Goal: Task Accomplishment & Management: Manage account settings

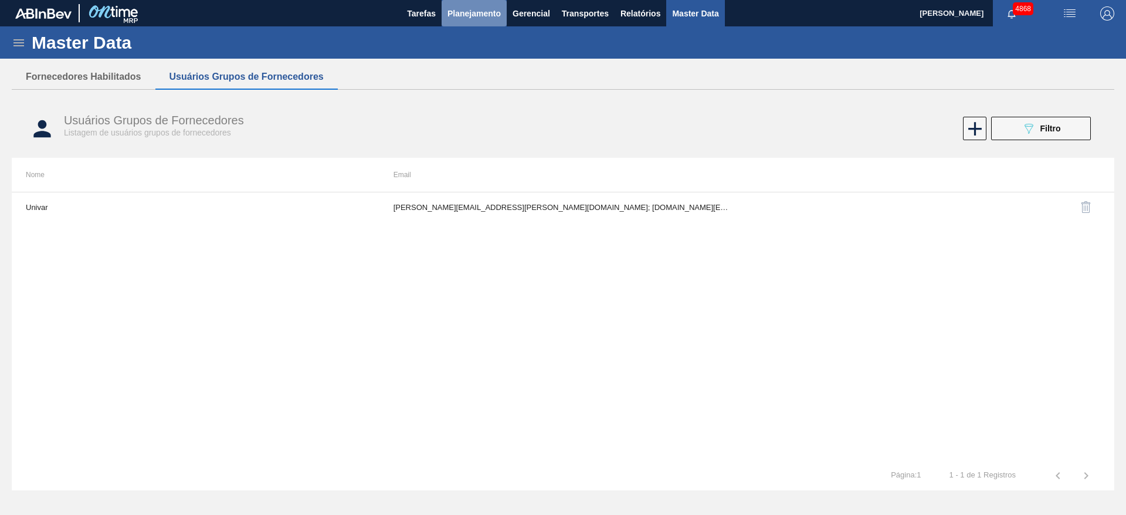
click at [487, 20] on button "Planejamento" at bounding box center [473, 13] width 65 height 26
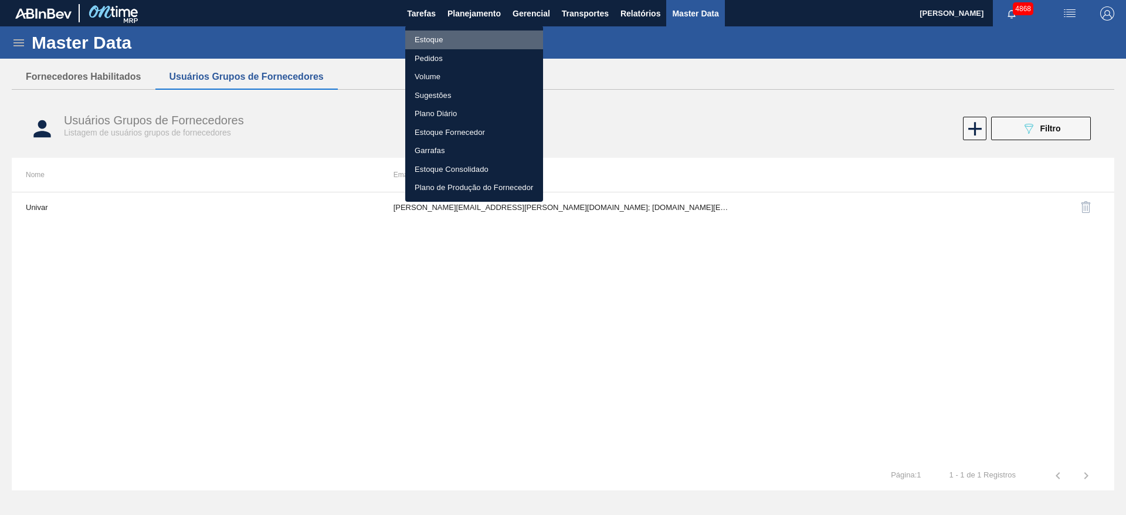
click at [441, 35] on li "Estoque" at bounding box center [474, 39] width 138 height 19
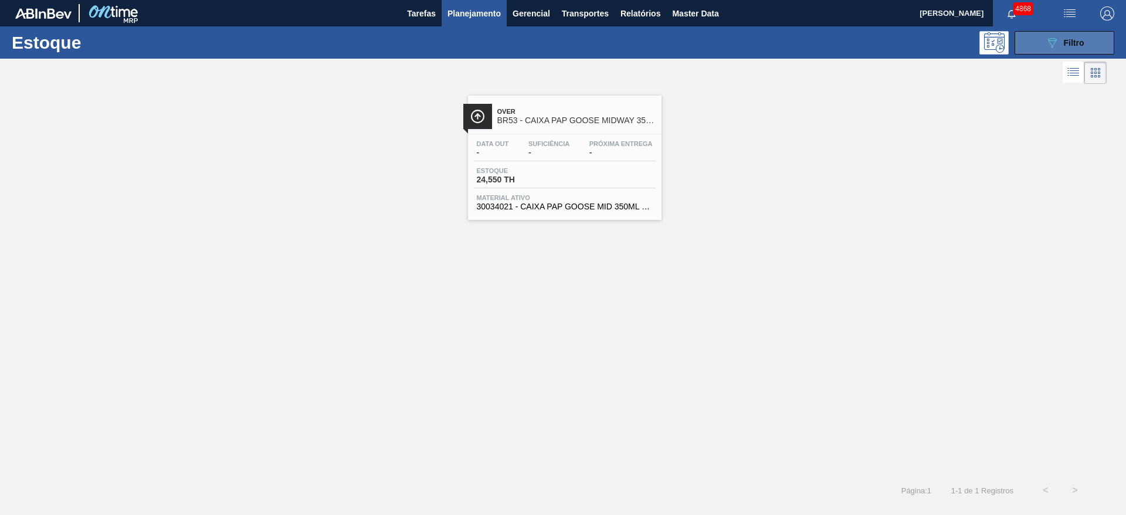
click at [1035, 35] on button "089F7B8B-B2A5-4AFE-B5C0-19BA573D28AC Filtro" at bounding box center [1064, 42] width 100 height 23
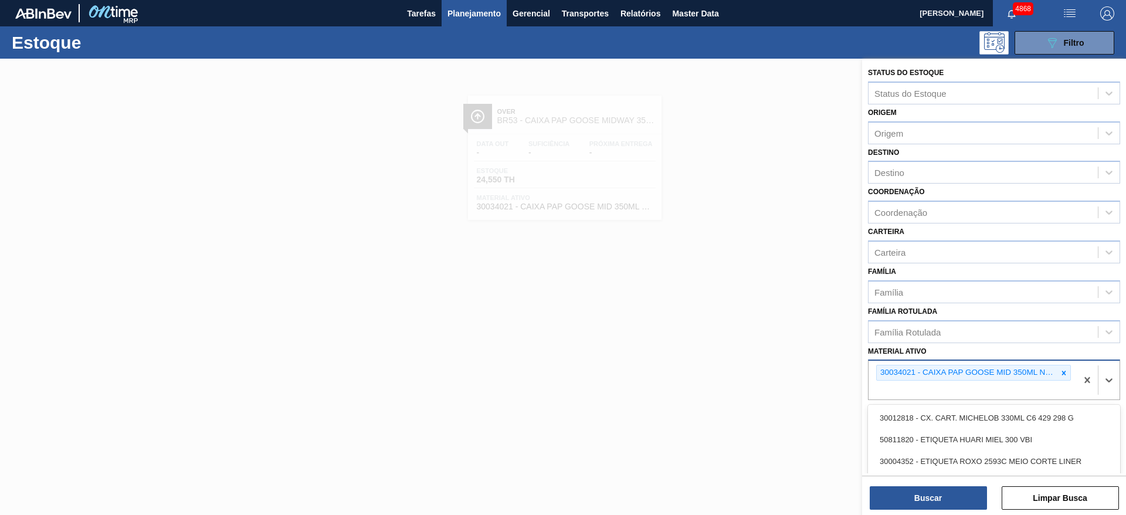
click at [1052, 370] on div "30034021 - CAIXA PAP GOOSE MID 350ML N25 FRANP" at bounding box center [966, 372] width 181 height 15
click at [1061, 367] on div at bounding box center [1063, 372] width 13 height 15
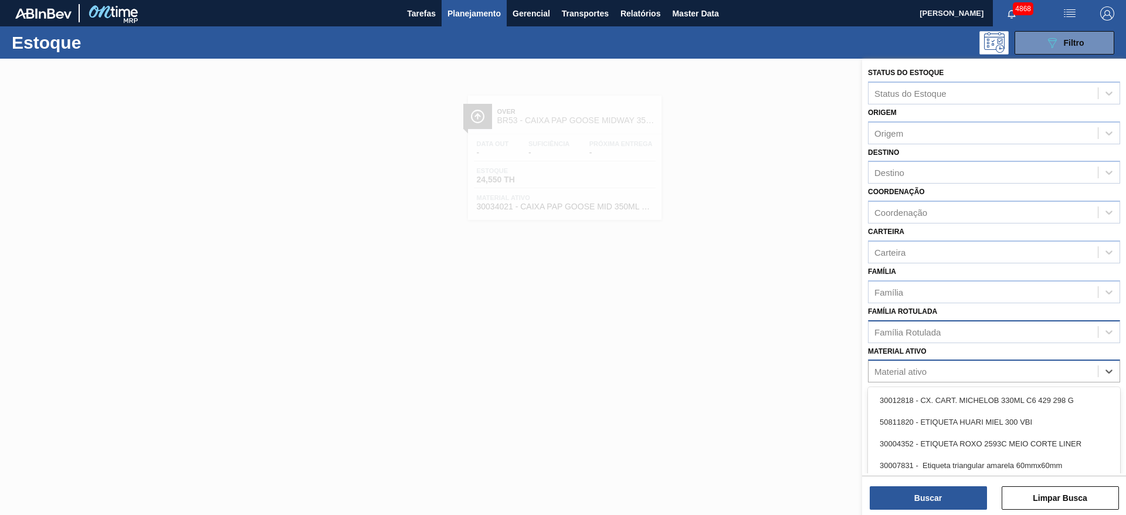
paste ativo "30009295"
type ativo "30009295"
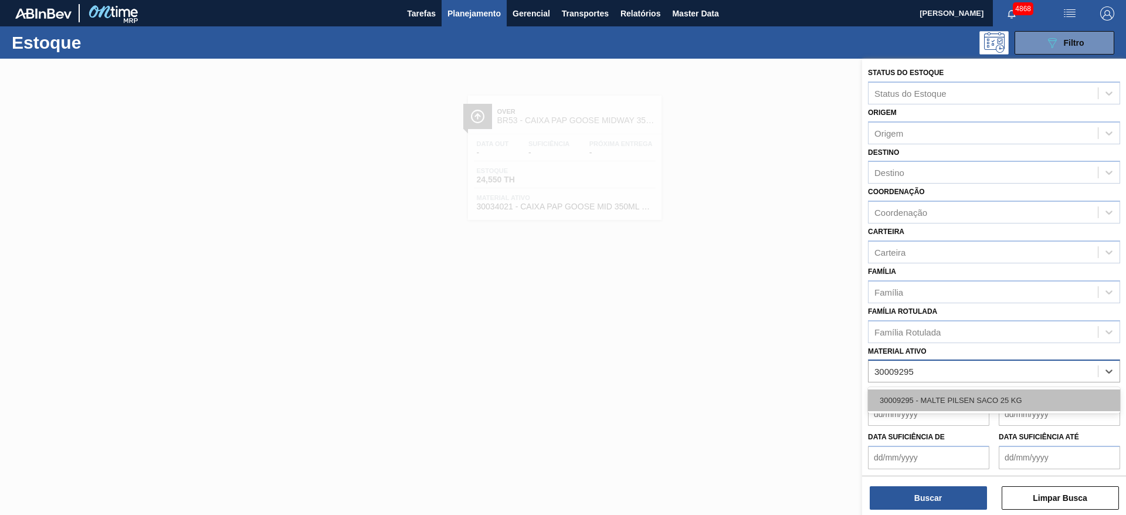
click at [1000, 396] on div "30009295 - MALTE PILSEN SACO 25 KG" at bounding box center [994, 400] width 252 height 22
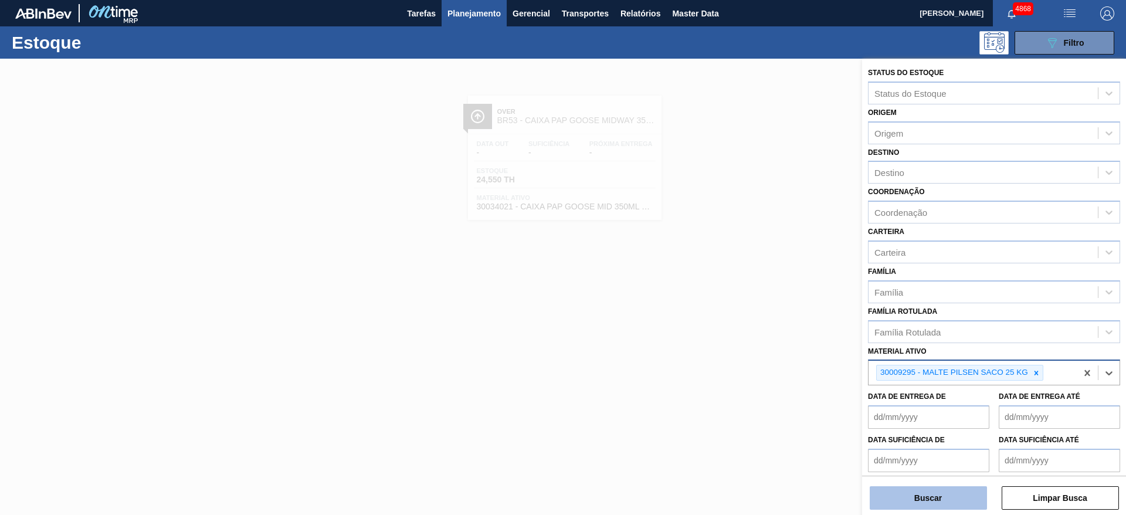
click at [972, 494] on button "Buscar" at bounding box center [927, 497] width 117 height 23
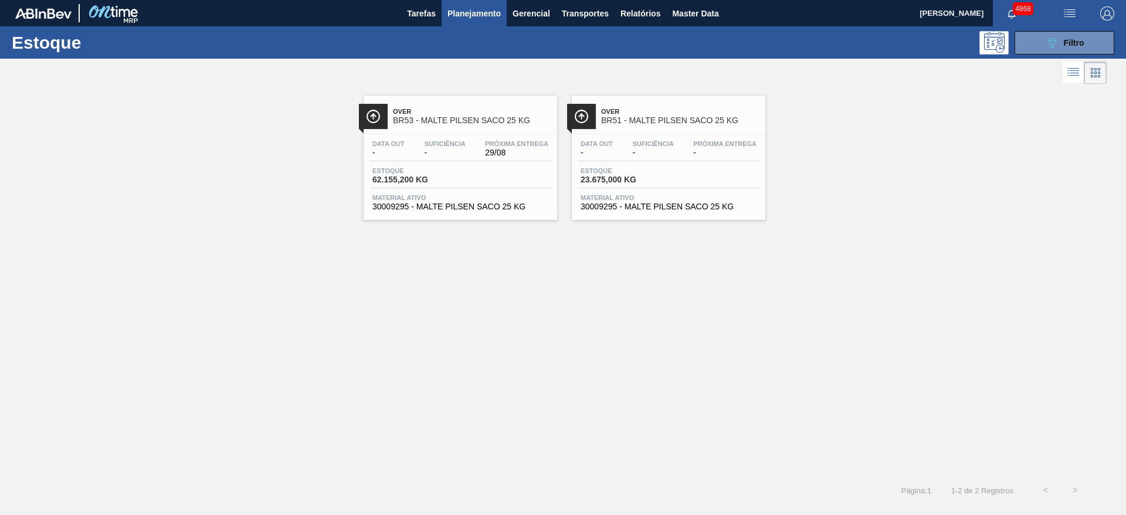
click at [522, 179] on div "Estoque 62.155,200 KG" at bounding box center [460, 177] width 182 height 21
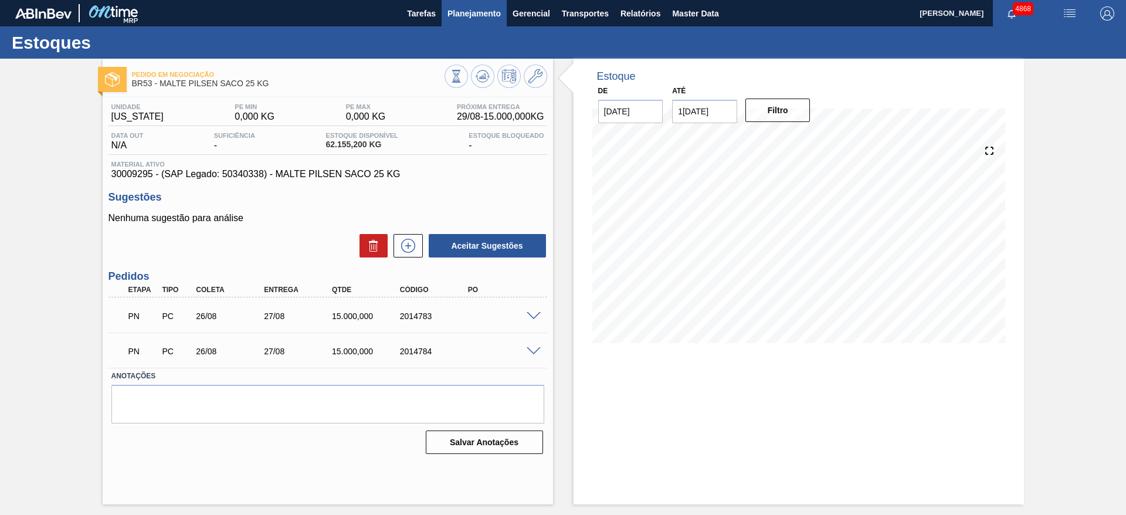
click at [489, 9] on span "Planejamento" at bounding box center [473, 13] width 53 height 14
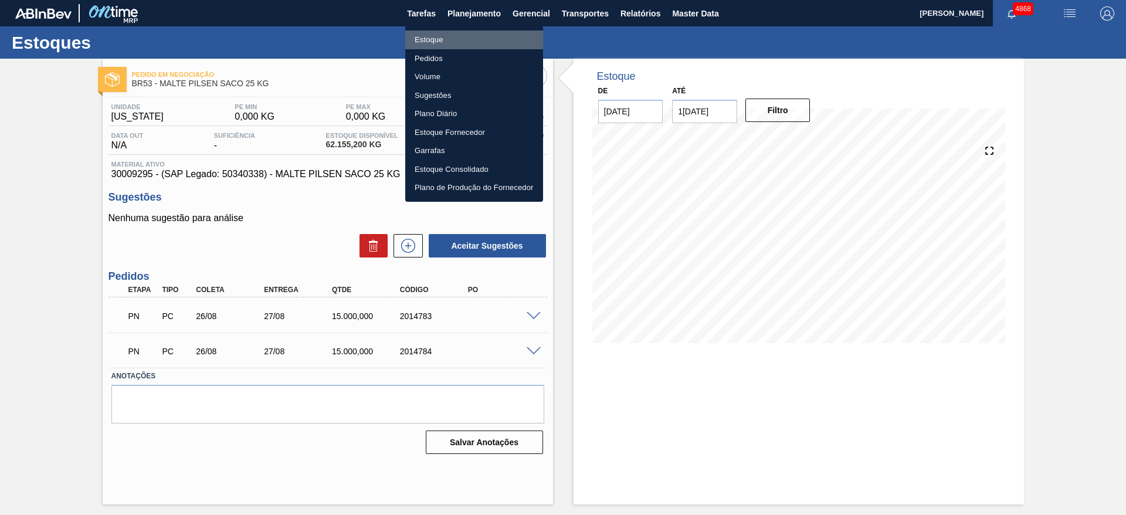
click at [454, 42] on li "Estoque" at bounding box center [474, 39] width 138 height 19
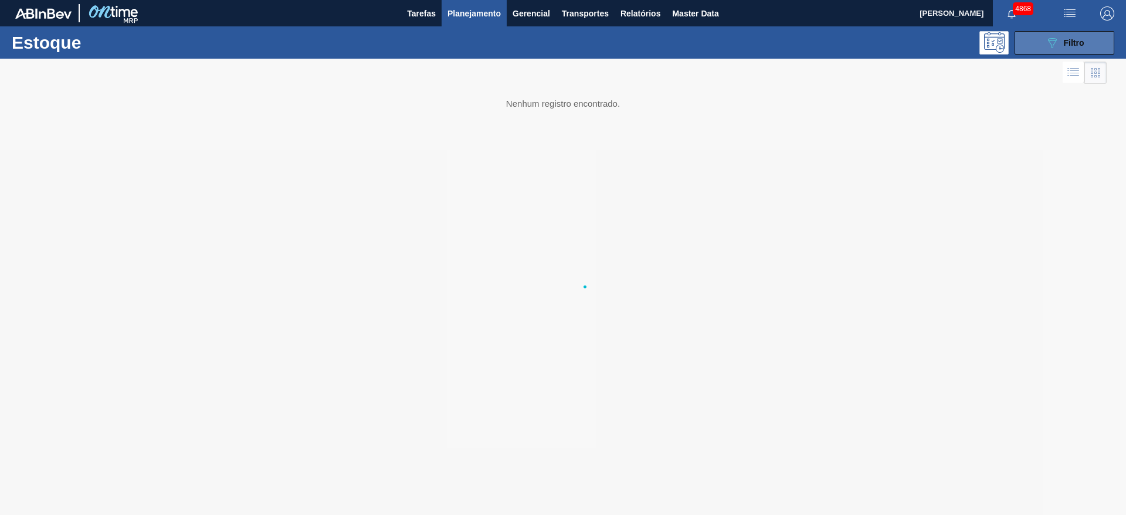
click at [1055, 46] on icon "089F7B8B-B2A5-4AFE-B5C0-19BA573D28AC" at bounding box center [1052, 43] width 14 height 14
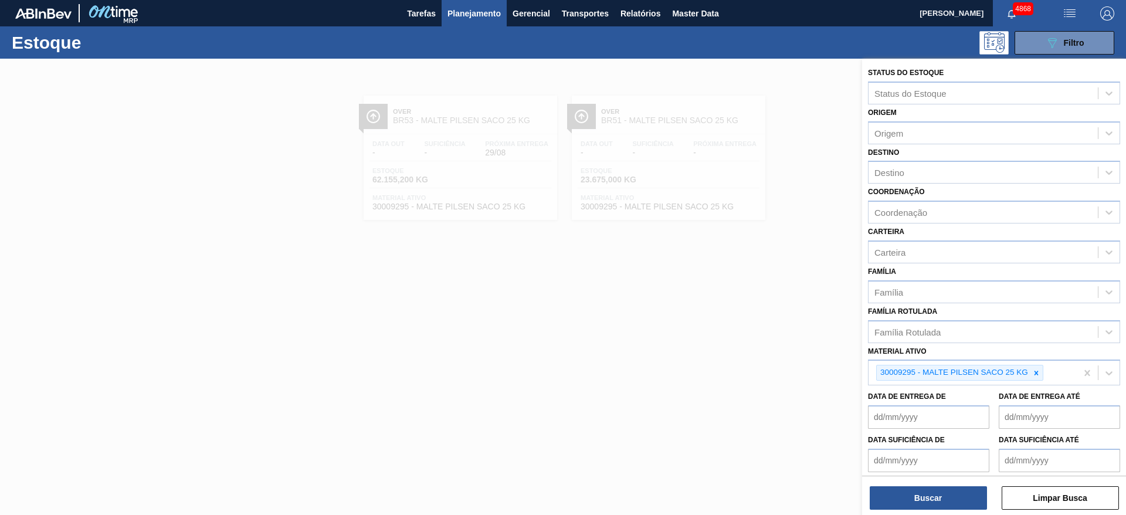
click at [607, 295] on div at bounding box center [563, 316] width 1126 height 515
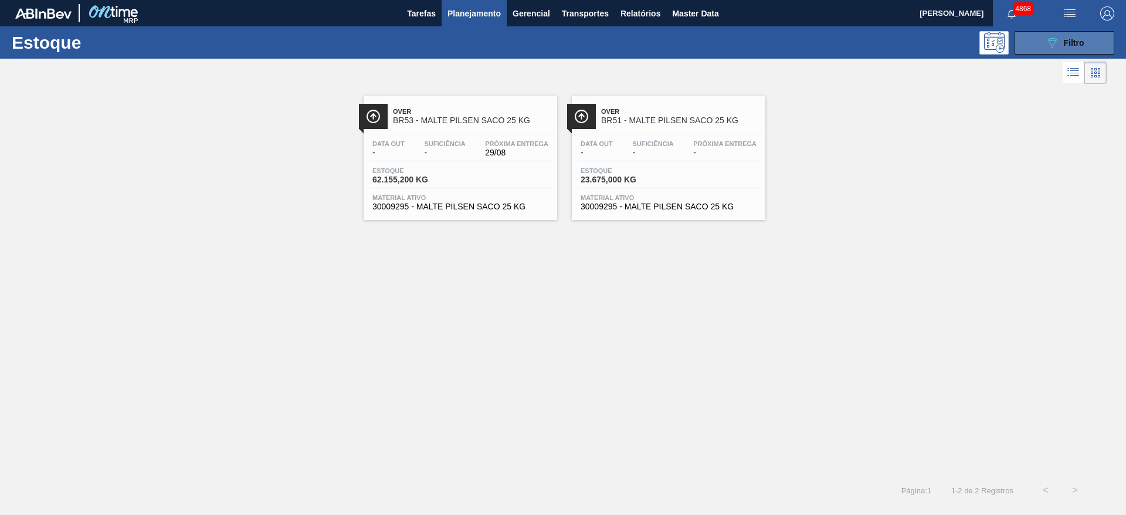
click at [1065, 40] on span "Filtro" at bounding box center [1073, 42] width 21 height 9
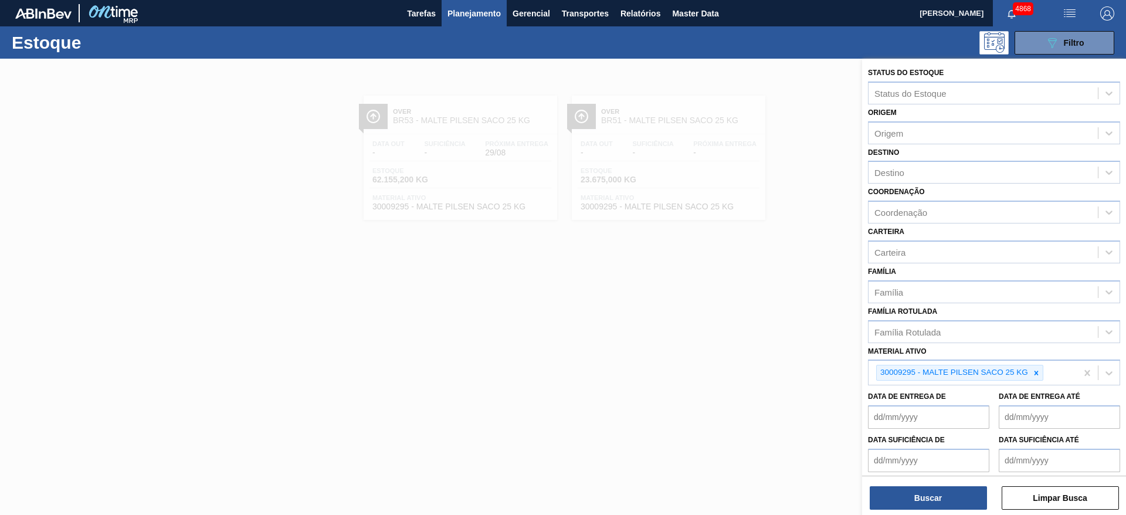
click at [464, 16] on span "Planejamento" at bounding box center [473, 13] width 53 height 14
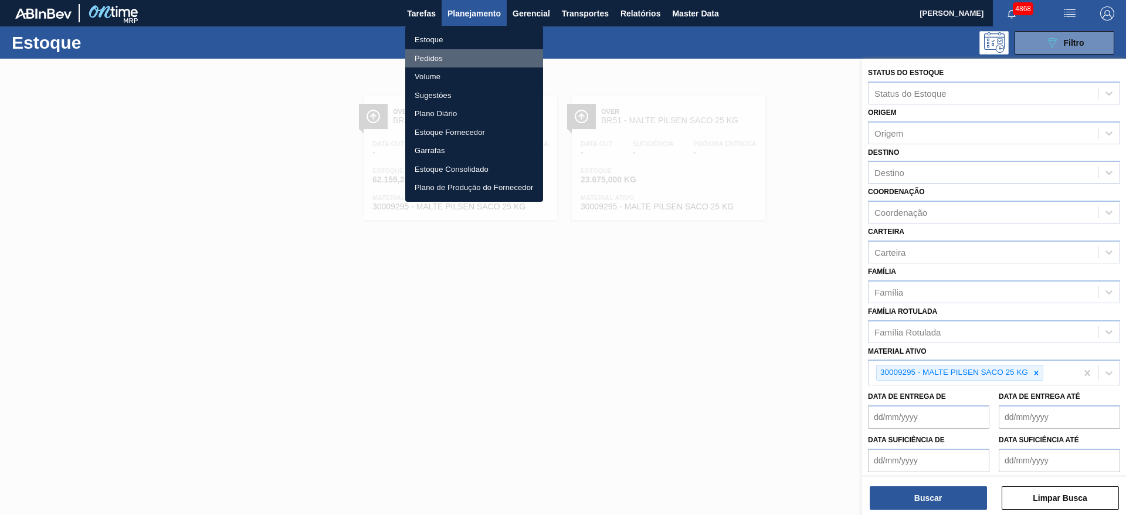
click at [453, 55] on li "Pedidos" at bounding box center [474, 58] width 138 height 19
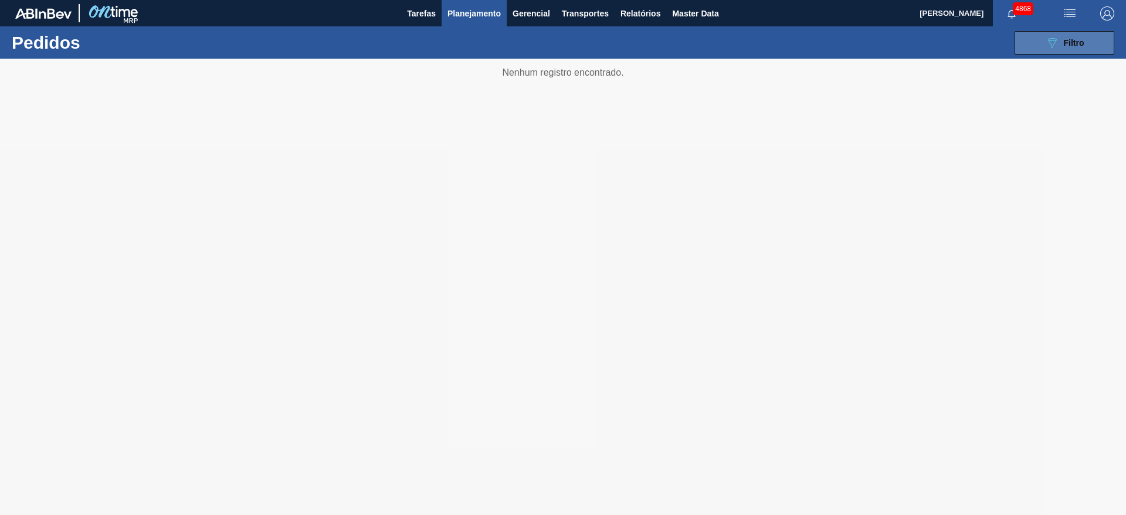
click at [1082, 48] on div "089F7B8B-B2A5-4AFE-B5C0-19BA573D28AC Filtro" at bounding box center [1064, 43] width 39 height 14
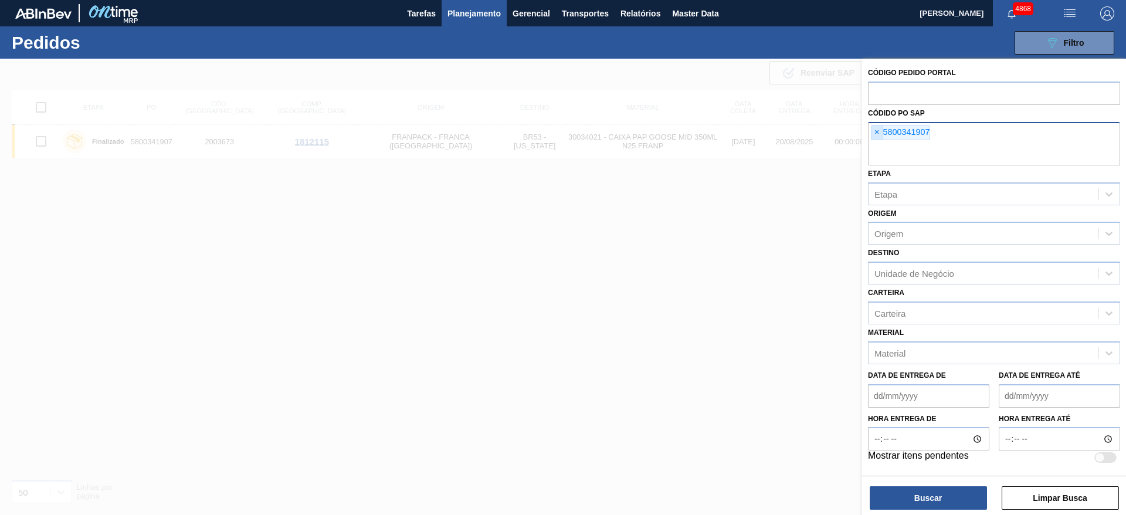
click at [875, 134] on span "×" at bounding box center [876, 132] width 11 height 14
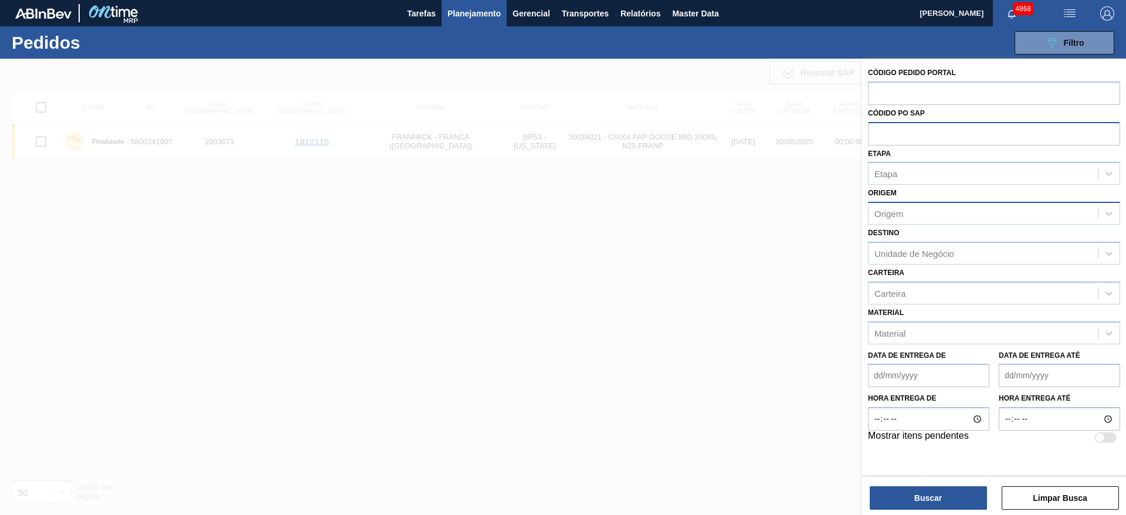
click at [963, 217] on div "Origem" at bounding box center [982, 213] width 229 height 17
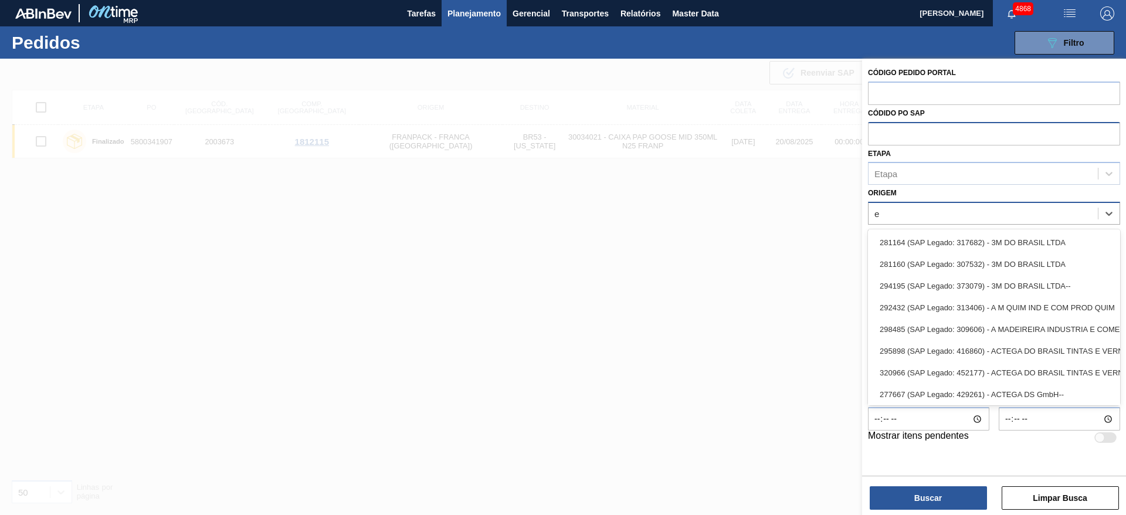
type input "ec"
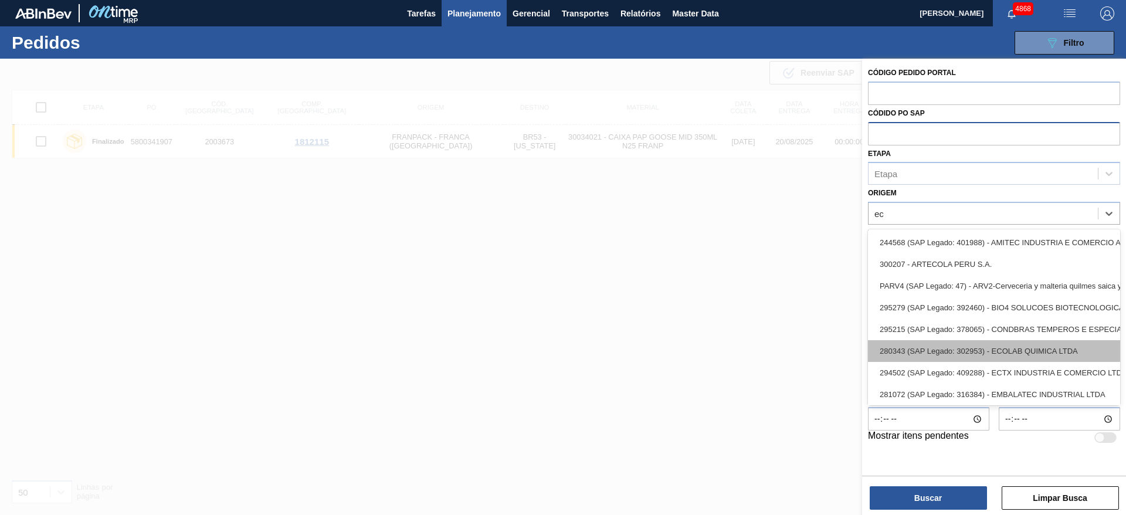
click at [1090, 342] on div "280343 (SAP Legado: 302953) - ECOLAB QUIMICA LTDA" at bounding box center [994, 351] width 252 height 22
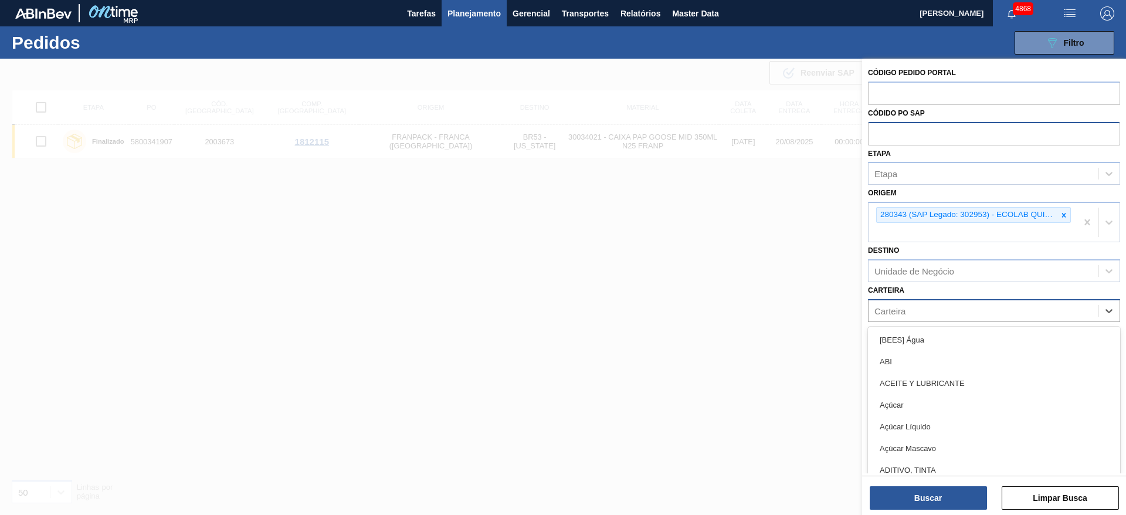
click at [917, 311] on div "Carteira" at bounding box center [982, 310] width 229 height 17
type input "co"
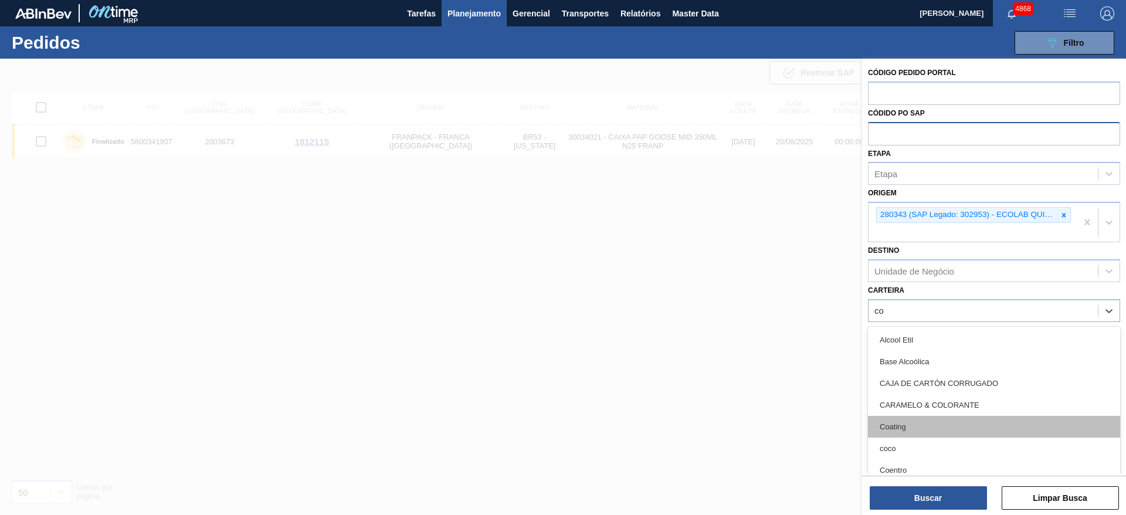
click at [906, 421] on div "Coating" at bounding box center [994, 427] width 252 height 22
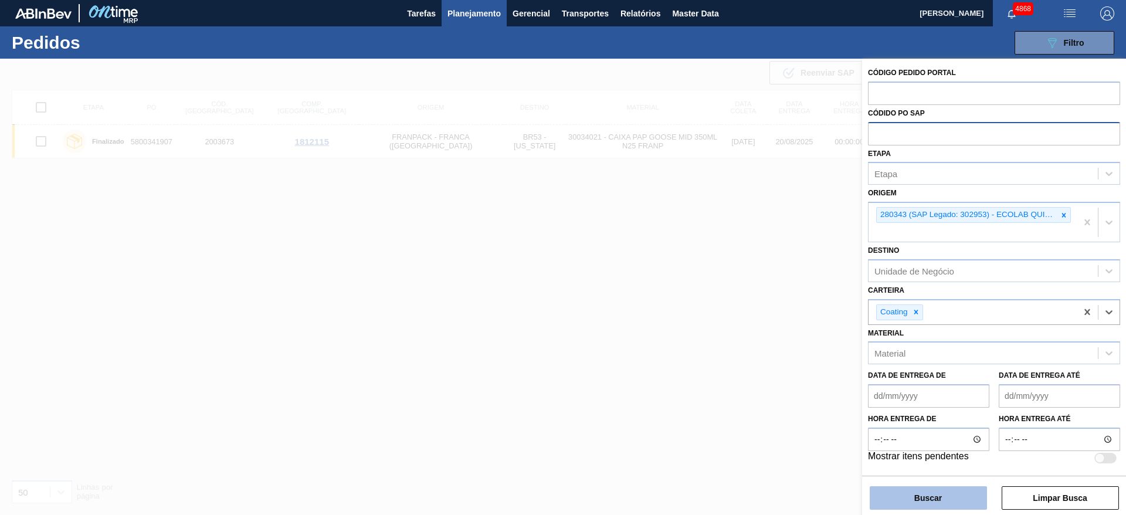
click at [926, 491] on button "Buscar" at bounding box center [927, 497] width 117 height 23
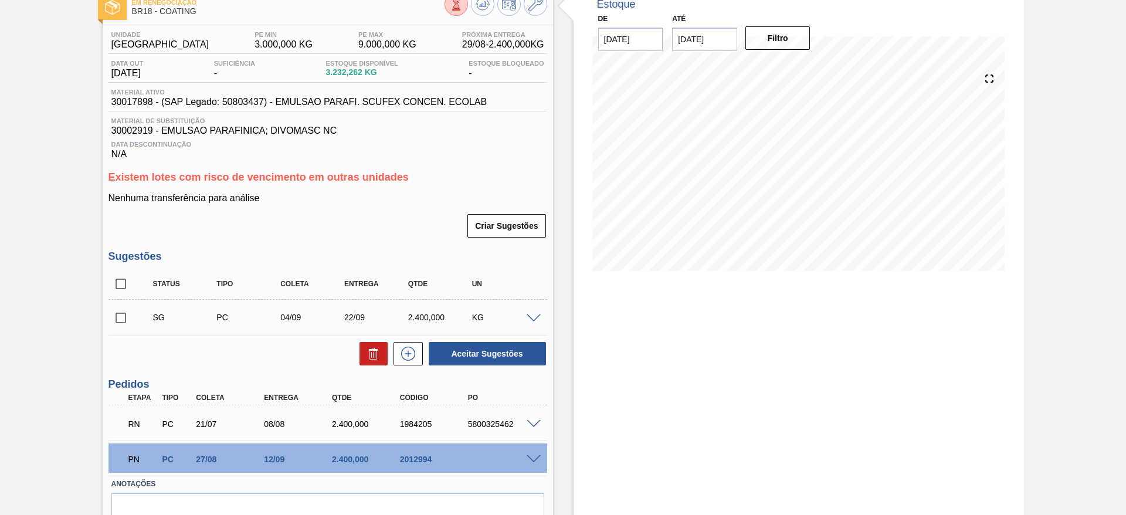
scroll to position [129, 0]
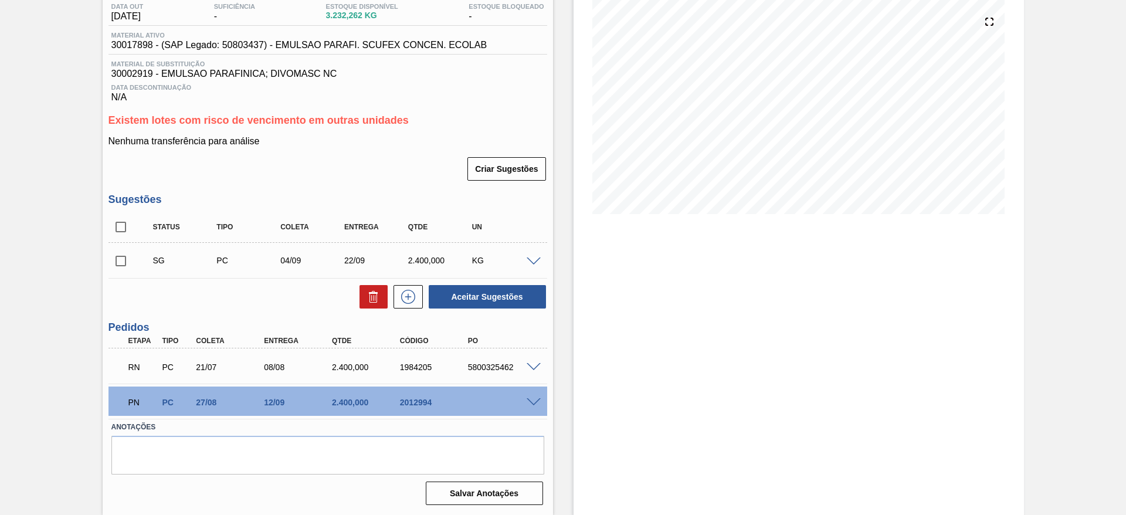
click at [535, 402] on span at bounding box center [533, 402] width 14 height 9
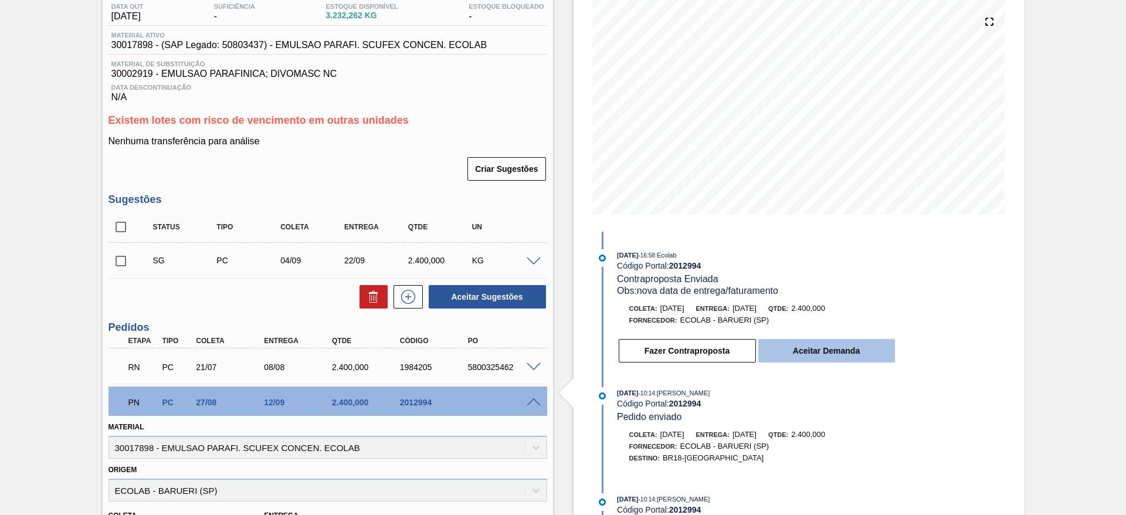
click at [804, 355] on button "Aceitar Demanda" at bounding box center [826, 350] width 137 height 23
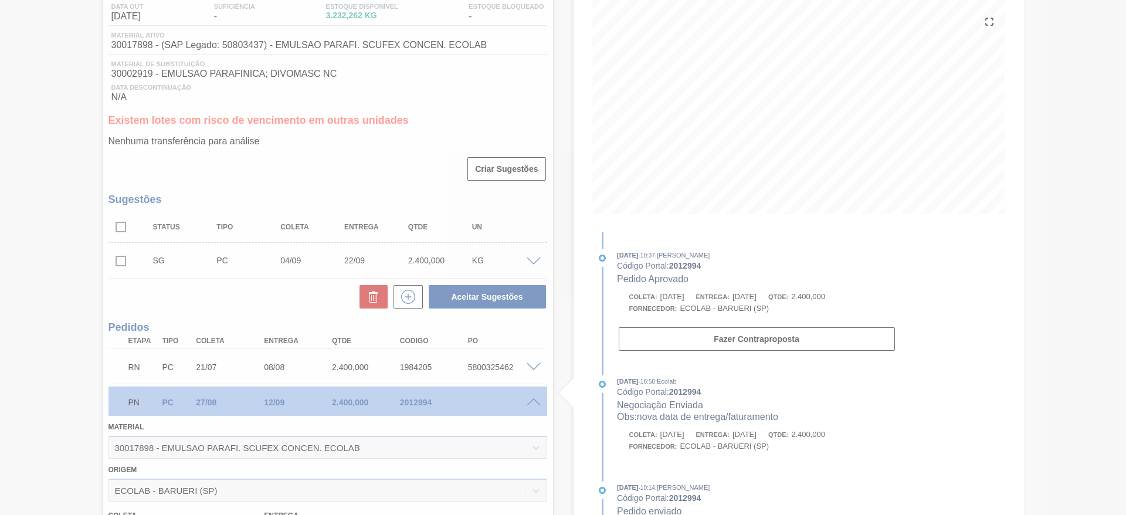
type input "[DATE]"
type input "19/09/2025"
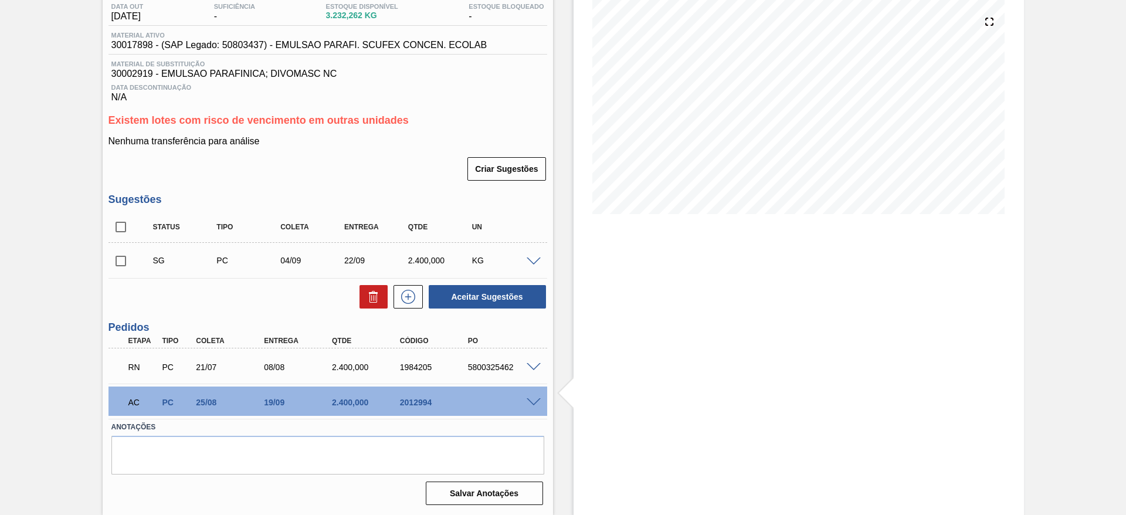
click at [538, 368] on span at bounding box center [533, 367] width 14 height 9
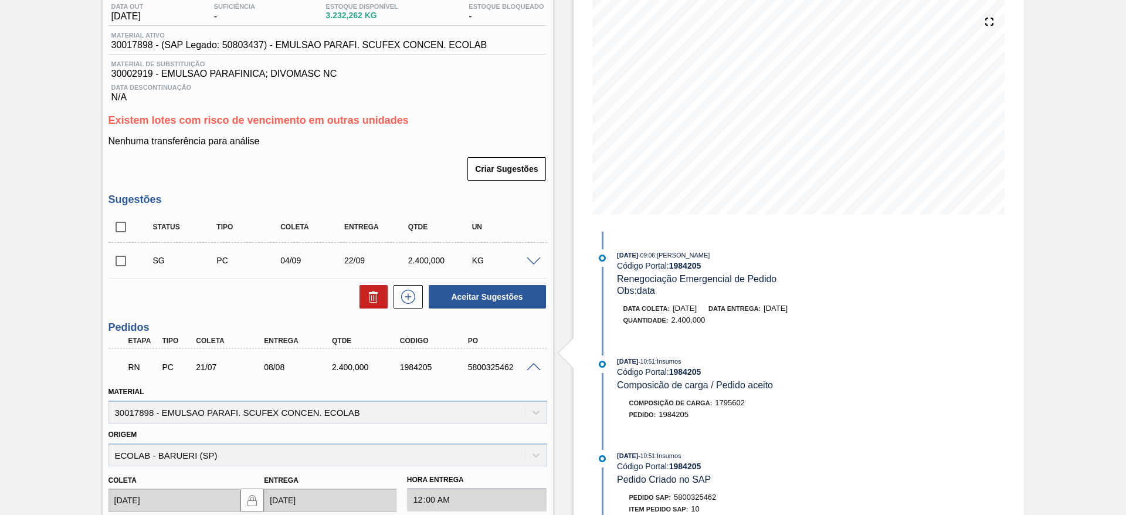
scroll to position [0, 0]
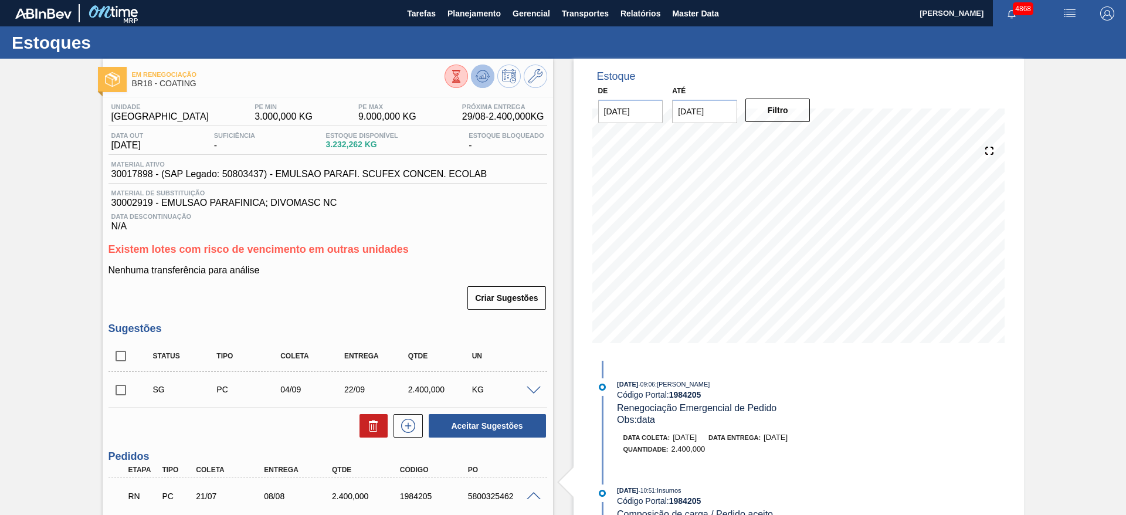
click at [463, 78] on icon at bounding box center [456, 76] width 13 height 13
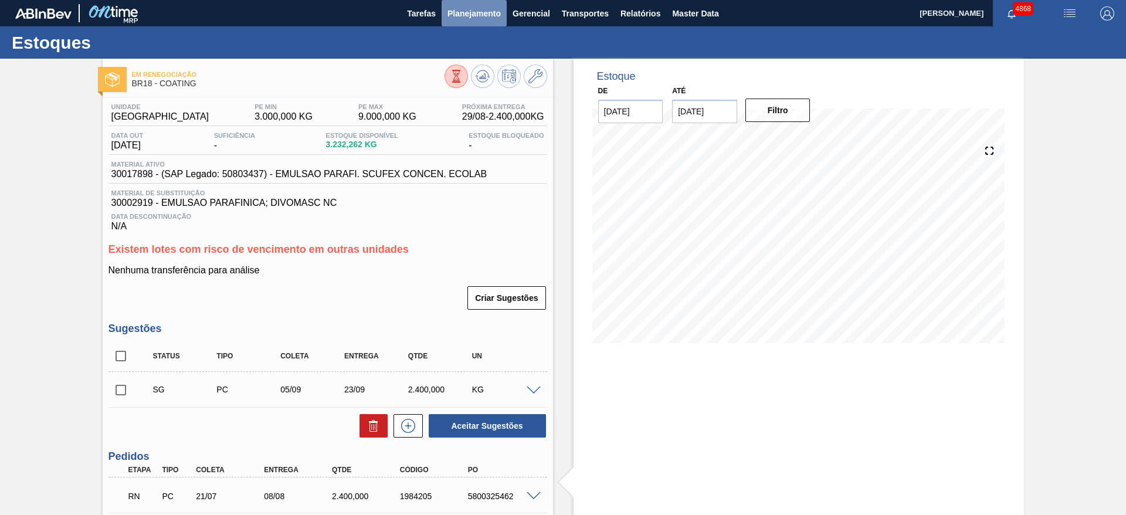
click at [489, 18] on span "Planejamento" at bounding box center [473, 13] width 53 height 14
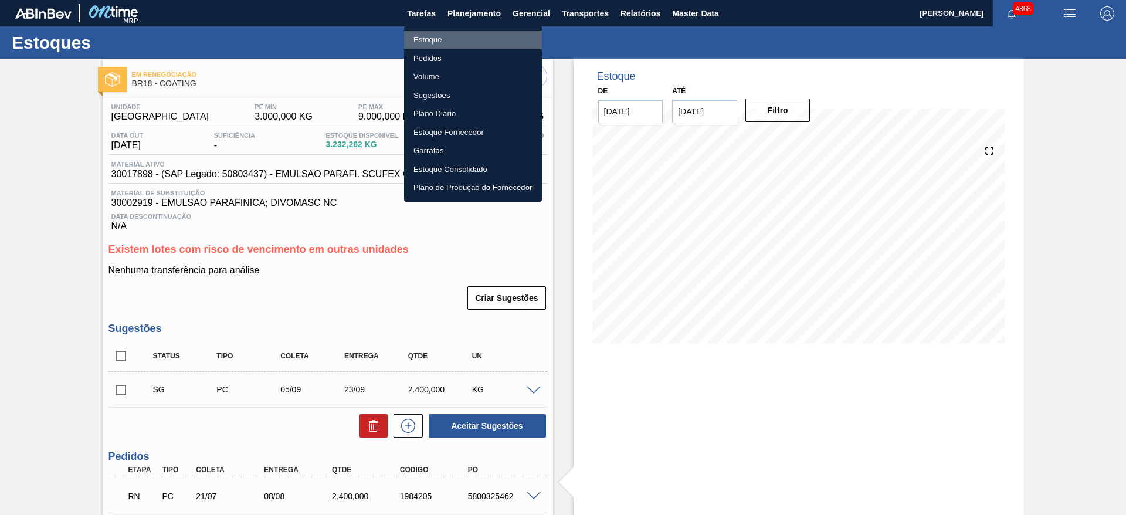
click at [465, 34] on li "Estoque" at bounding box center [473, 39] width 138 height 19
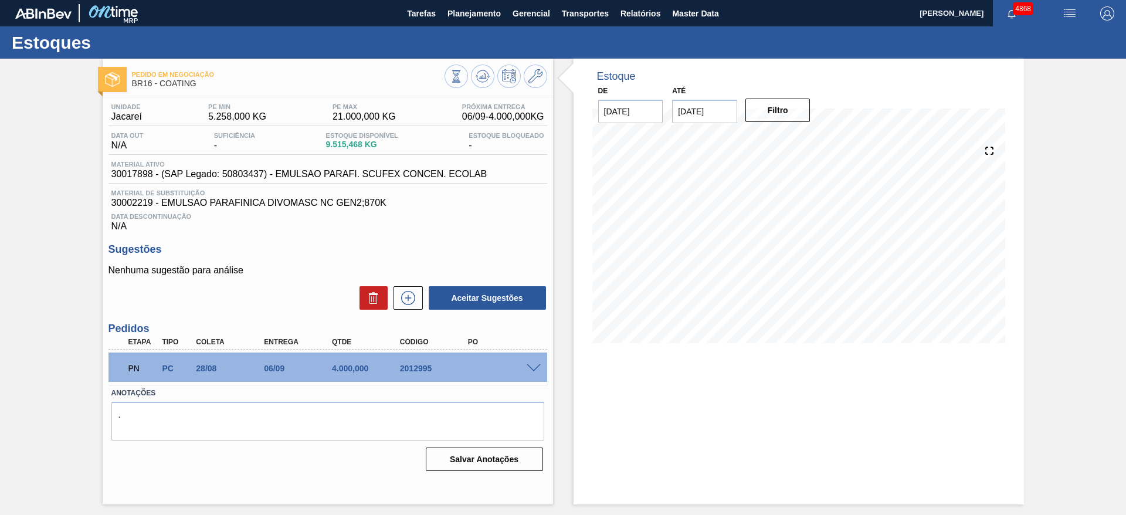
click at [529, 368] on span at bounding box center [533, 368] width 14 height 9
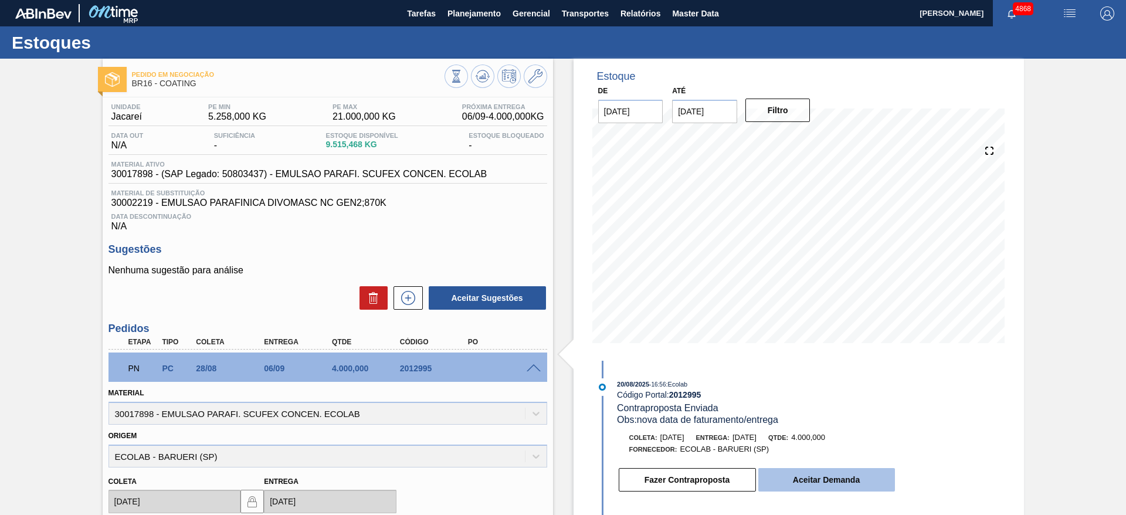
click at [849, 485] on button "Aceitar Demanda" at bounding box center [826, 479] width 137 height 23
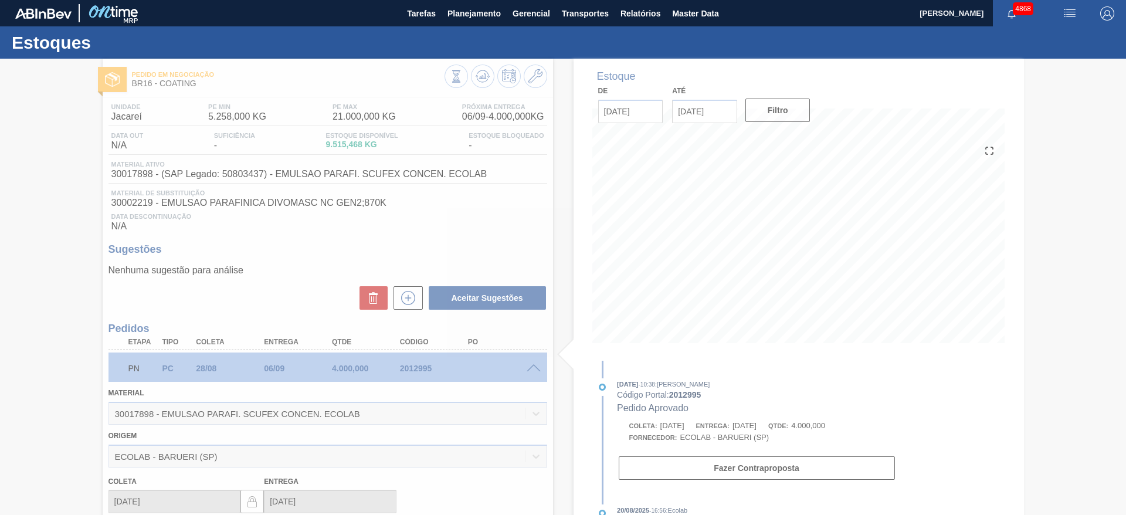
type input "26/08/2025"
type input "[DATE]"
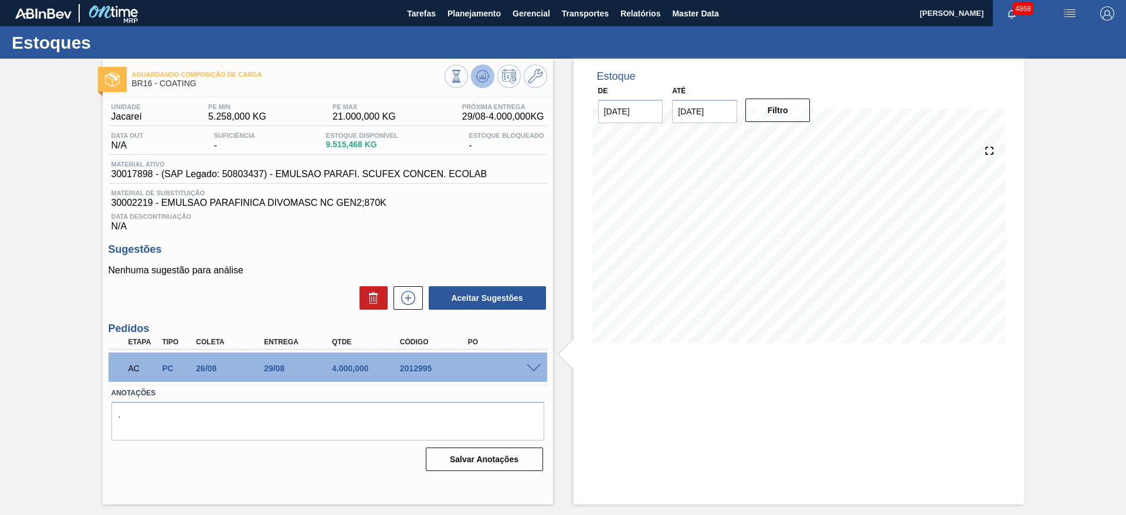
click at [463, 77] on icon at bounding box center [456, 76] width 13 height 13
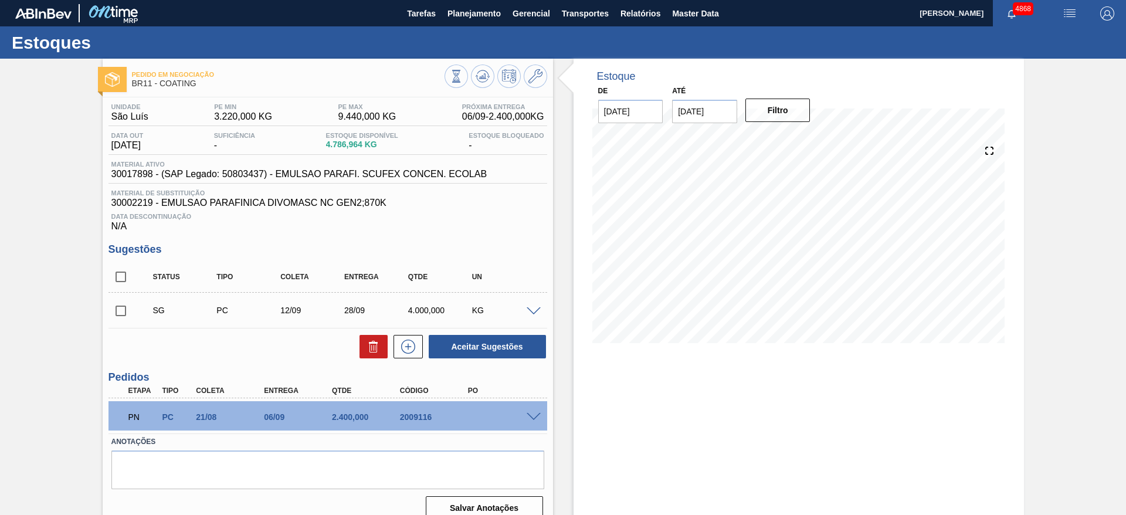
click at [536, 414] on span at bounding box center [533, 417] width 14 height 9
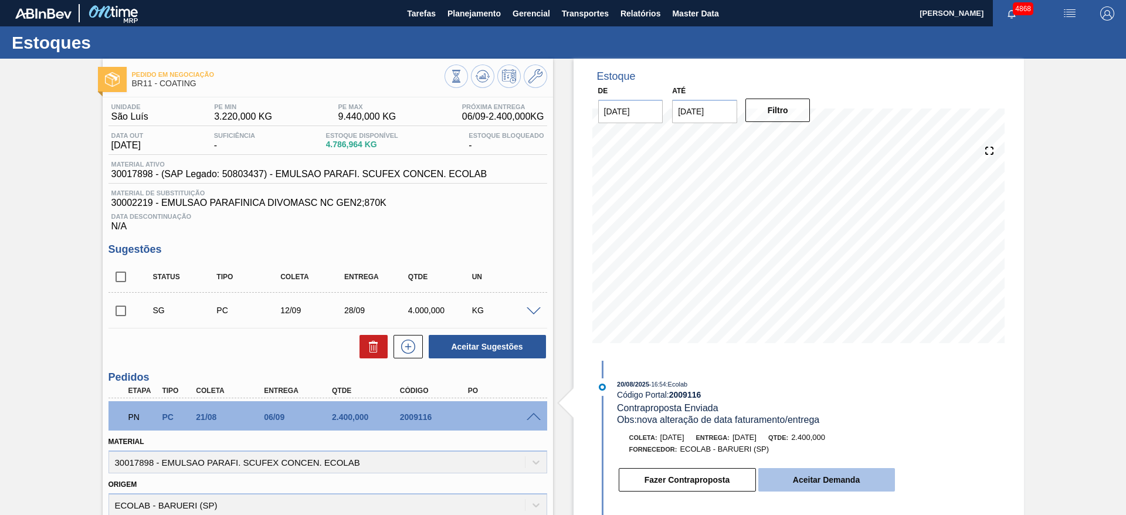
click at [857, 477] on button "Aceitar Demanda" at bounding box center [826, 479] width 137 height 23
